Goal: Information Seeking & Learning: Learn about a topic

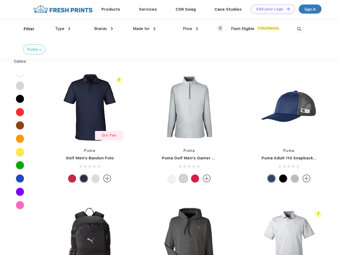
click at [271, 9] on link "Add your Logo Design Tool" at bounding box center [273, 9] width 44 height 9
click at [0, 0] on div "Design Tool" at bounding box center [0, 0] width 0 height 0
click at [286, 9] on link "Add your Logo Design Tool" at bounding box center [273, 9] width 44 height 9
click at [26, 29] on div "Filter" at bounding box center [29, 29] width 11 height 6
click at [63, 29] on span "Type" at bounding box center [59, 28] width 9 height 5
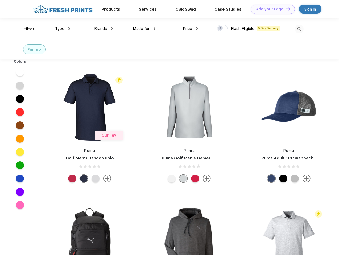
click at [104, 29] on span "Brands" at bounding box center [100, 28] width 13 height 5
click at [144, 29] on span "Made for" at bounding box center [141, 28] width 17 height 5
click at [191, 29] on span "Price" at bounding box center [187, 28] width 9 height 5
click at [222, 28] on div at bounding box center [222, 28] width 10 height 6
click at [221, 28] on input "checkbox" at bounding box center [218, 26] width 3 height 3
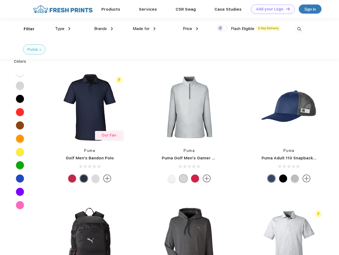
click at [299, 29] on img at bounding box center [299, 29] width 9 height 9
